Goal: Navigation & Orientation: Understand site structure

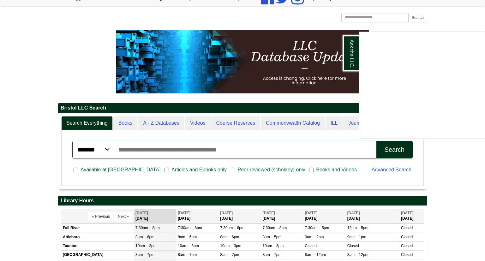
scroll to position [86, 0]
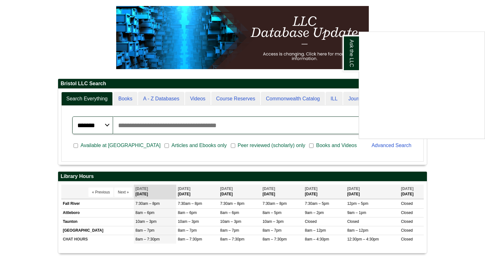
click at [446, 161] on div "Ask the LLC" at bounding box center [242, 130] width 485 height 261
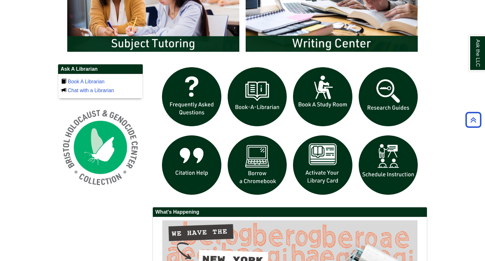
scroll to position [388, 0]
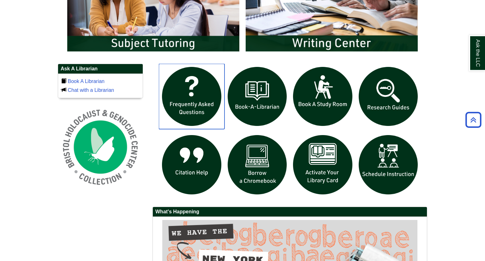
click at [200, 103] on img "slideshow" at bounding box center [192, 97] width 66 height 66
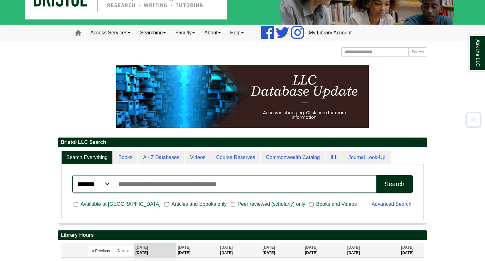
scroll to position [0, 0]
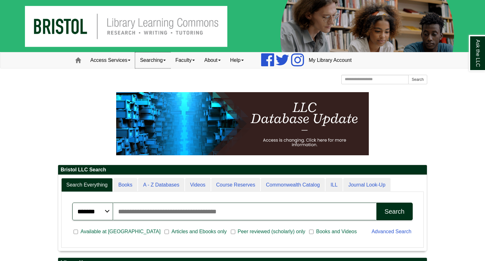
click at [168, 59] on link "Searching" at bounding box center [152, 60] width 35 height 16
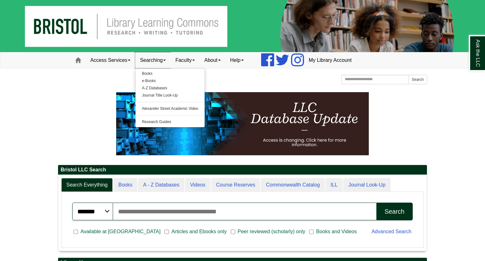
click at [168, 59] on link "Searching" at bounding box center [152, 60] width 35 height 16
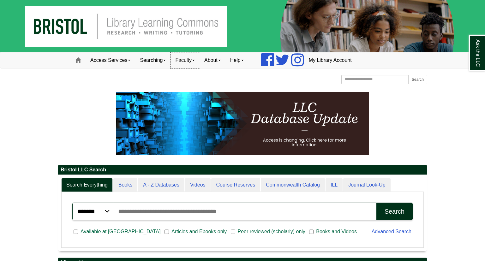
click at [195, 60] on span at bounding box center [193, 60] width 3 height 1
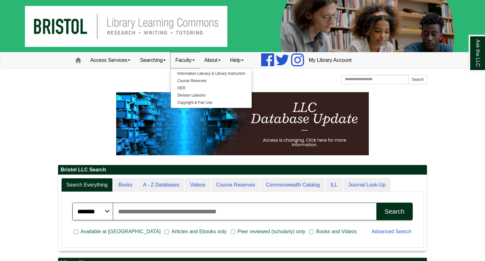
click at [195, 60] on span at bounding box center [193, 60] width 3 height 1
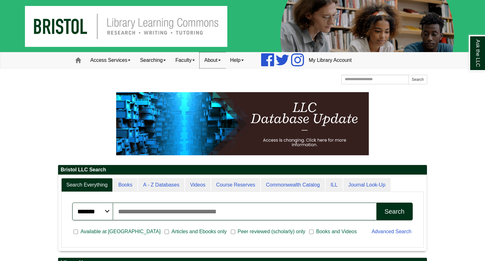
click at [225, 59] on link "About" at bounding box center [213, 60] width 26 height 16
click at [249, 58] on link "Help" at bounding box center [236, 60] width 23 height 16
click at [131, 61] on link "Access Services" at bounding box center [111, 60] width 50 height 16
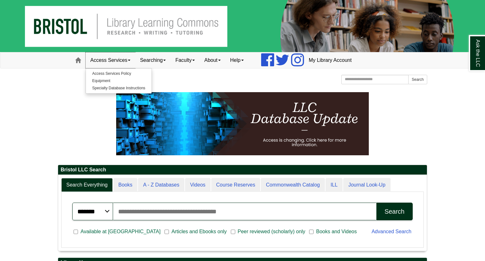
click at [131, 61] on link "Access Services" at bounding box center [111, 60] width 50 height 16
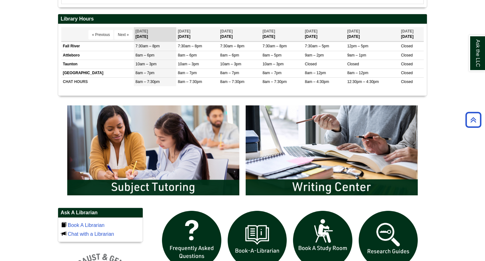
scroll to position [244, 0]
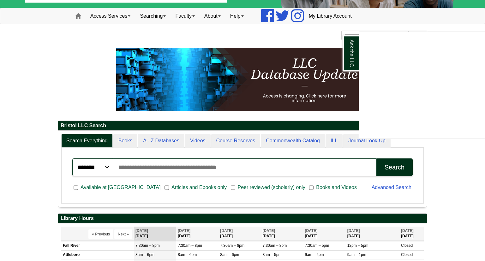
scroll to position [44, 0]
